Goal: Information Seeking & Learning: Learn about a topic

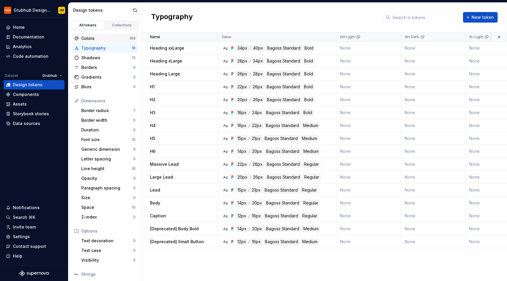
click at [102, 42] on div "Colors 169" at bounding box center [105, 38] width 66 height 9
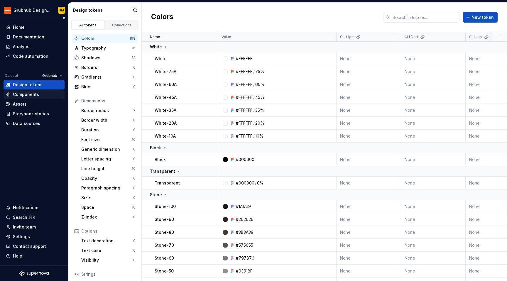
click at [29, 93] on div "Components" at bounding box center [26, 95] width 26 height 6
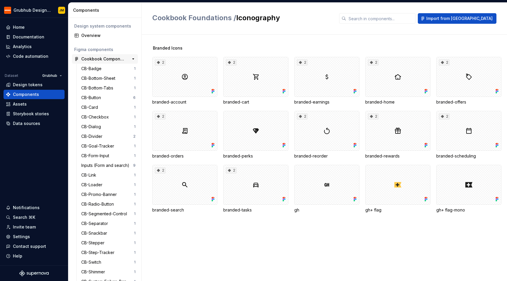
click at [108, 58] on div "Cookbook Components" at bounding box center [103, 59] width 44 height 6
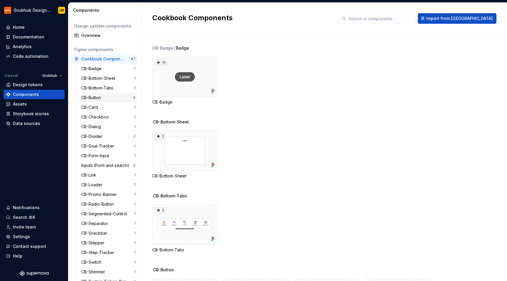
click at [102, 96] on div "CB-Button" at bounding box center [92, 98] width 22 height 6
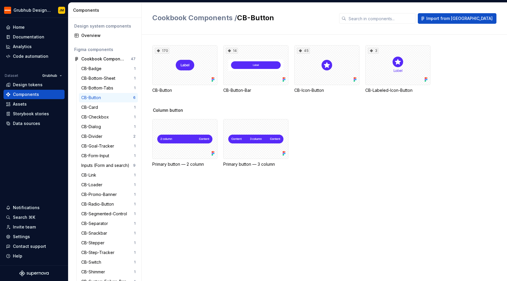
click at [412, 112] on div "Column button" at bounding box center [329, 110] width 355 height 6
click at [188, 65] on div "170" at bounding box center [184, 65] width 65 height 40
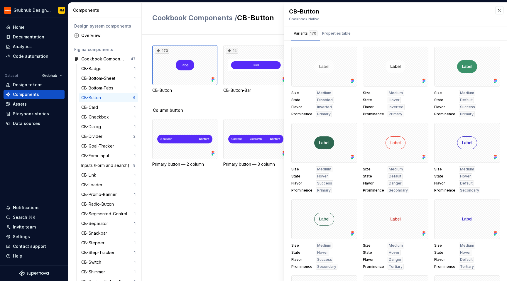
scroll to position [1007, 0]
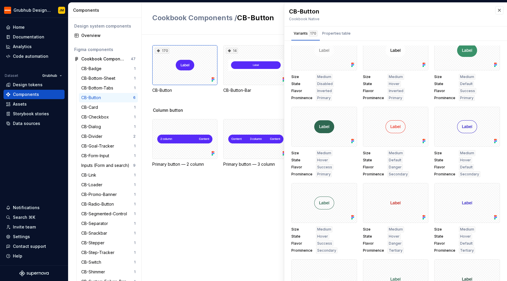
click at [234, 185] on div "170 CB-Button 14 CB-Button-Bar 45 CB-Icon-Button 3 CB-Labeled-Icon-Button Colum…" at bounding box center [329, 158] width 355 height 247
